Goal: Transaction & Acquisition: Obtain resource

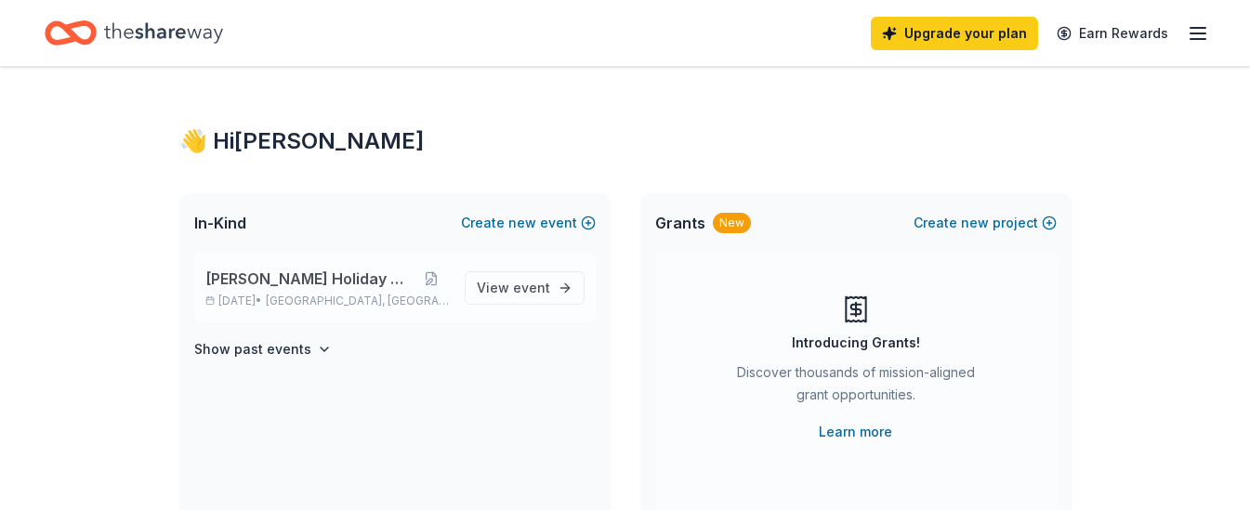
click at [382, 281] on span "[PERSON_NAME] Holiday Gala" at bounding box center [309, 279] width 209 height 22
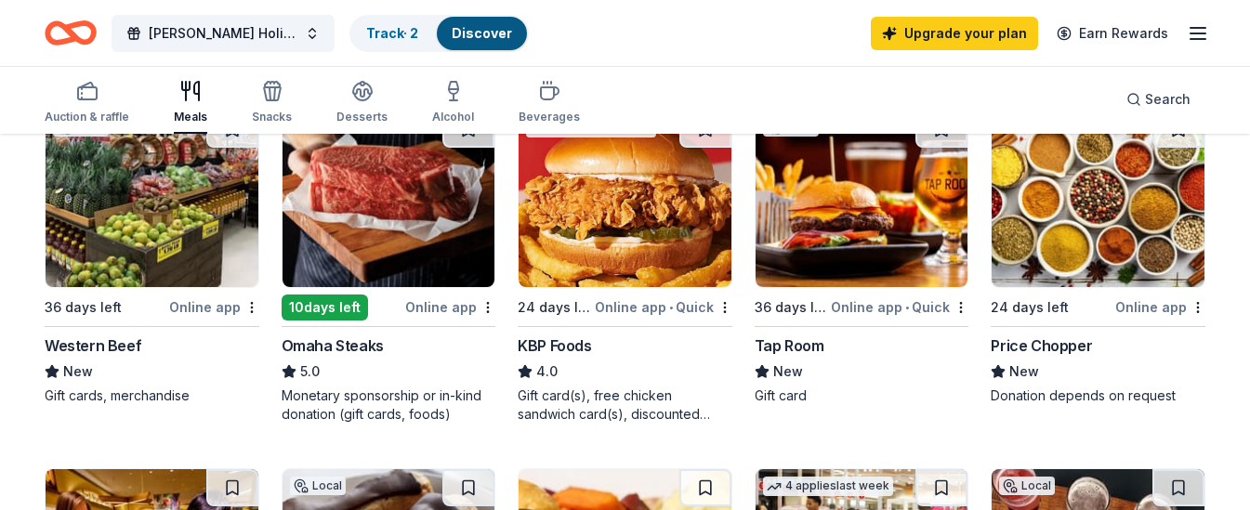
scroll to position [217, 0]
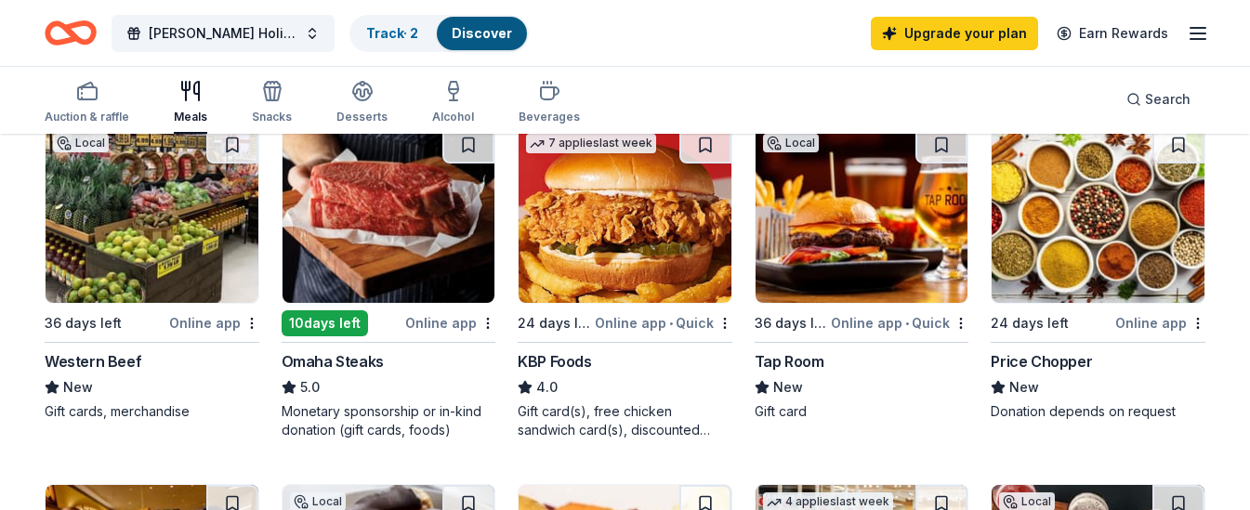
click at [580, 323] on div "24 days left" at bounding box center [554, 323] width 73 height 22
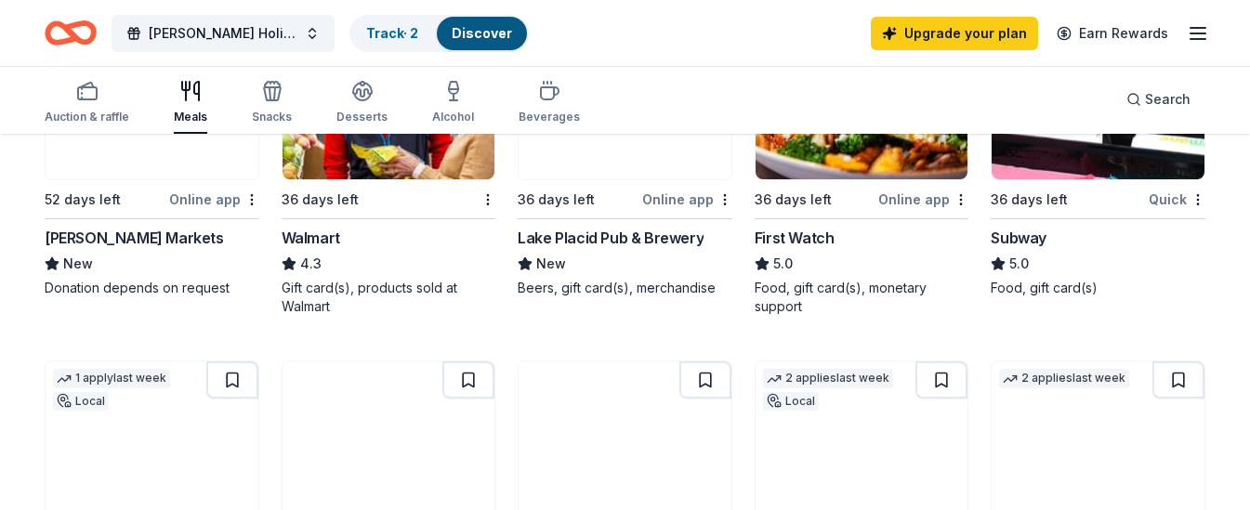
scroll to position [0, 0]
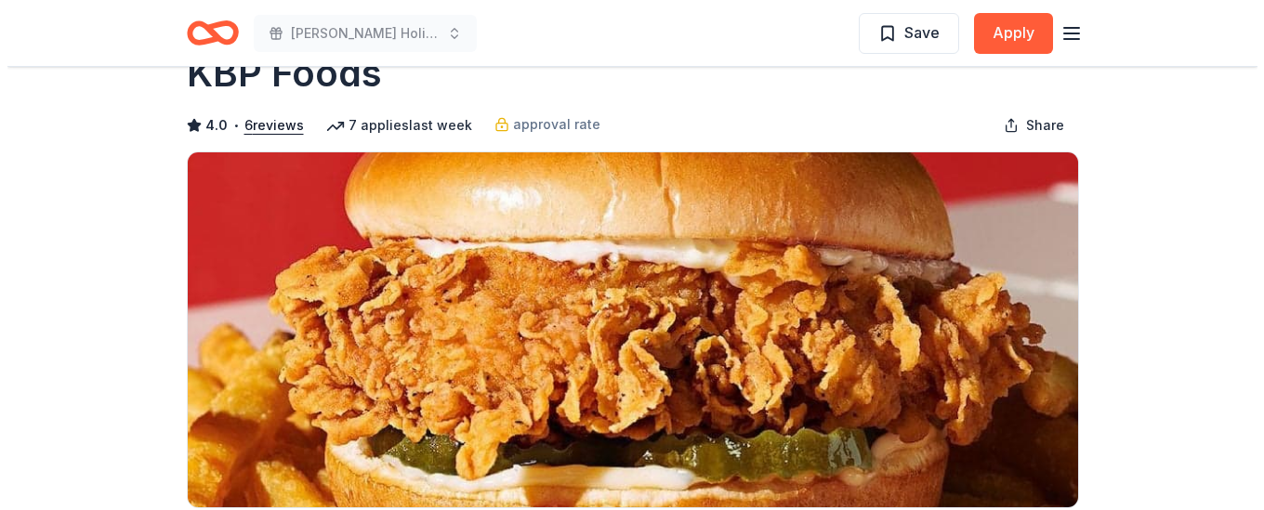
scroll to position [299, 0]
